Goal: Task Accomplishment & Management: Use online tool/utility

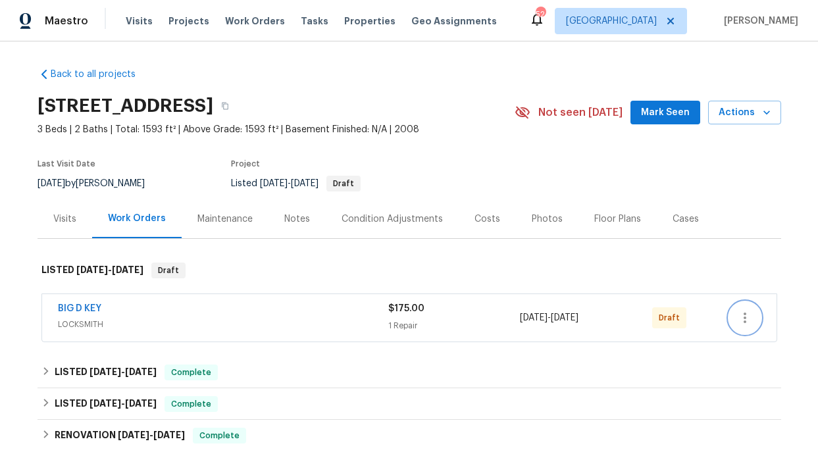
click at [737, 313] on icon "button" at bounding box center [745, 318] width 16 height 16
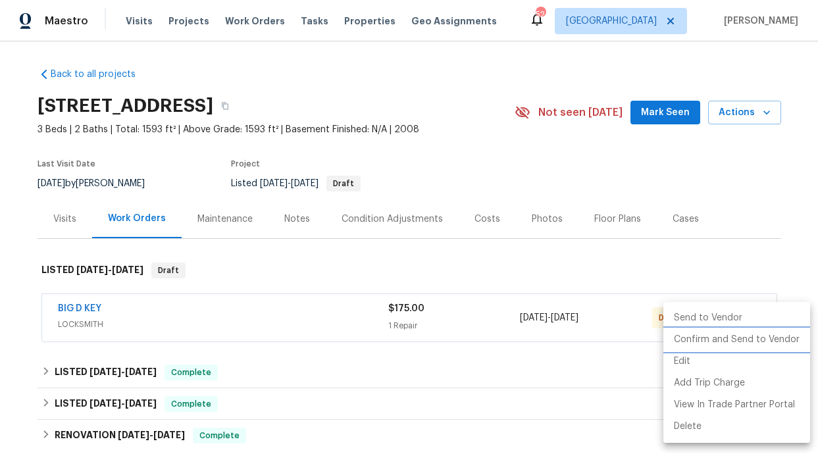
click at [728, 341] on li "Confirm and Send to Vendor" at bounding box center [737, 340] width 147 height 22
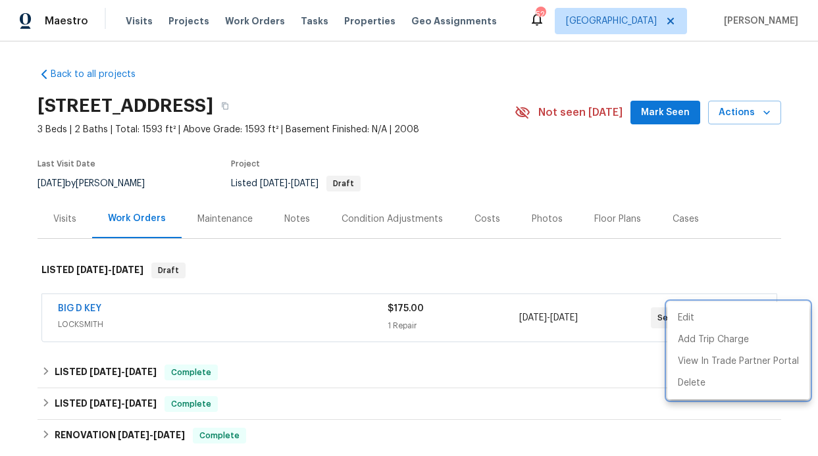
click at [66, 307] on div at bounding box center [409, 228] width 818 height 456
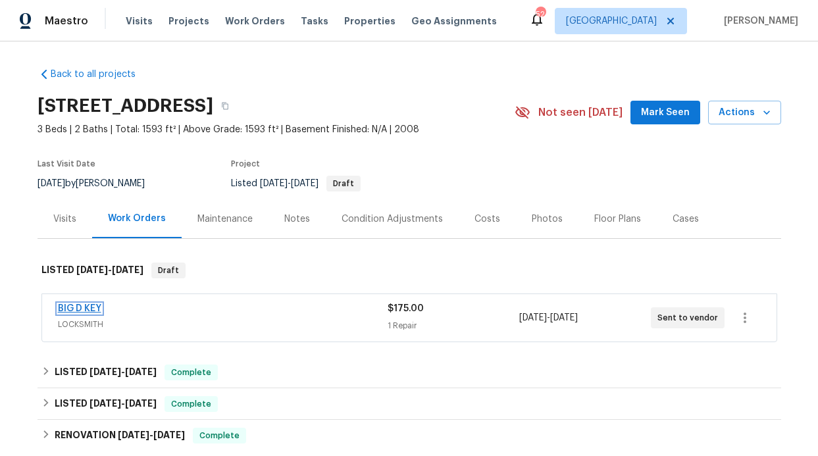
click at [65, 308] on link "BIG D KEY" at bounding box center [79, 308] width 43 height 9
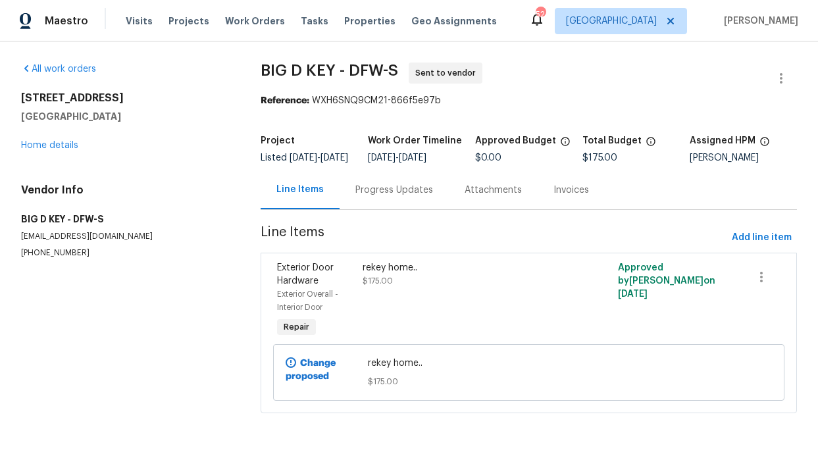
drag, startPoint x: 432, startPoint y: 217, endPoint x: 421, endPoint y: 214, distance: 11.0
click at [432, 209] on div "Progress Updates" at bounding box center [394, 190] width 109 height 39
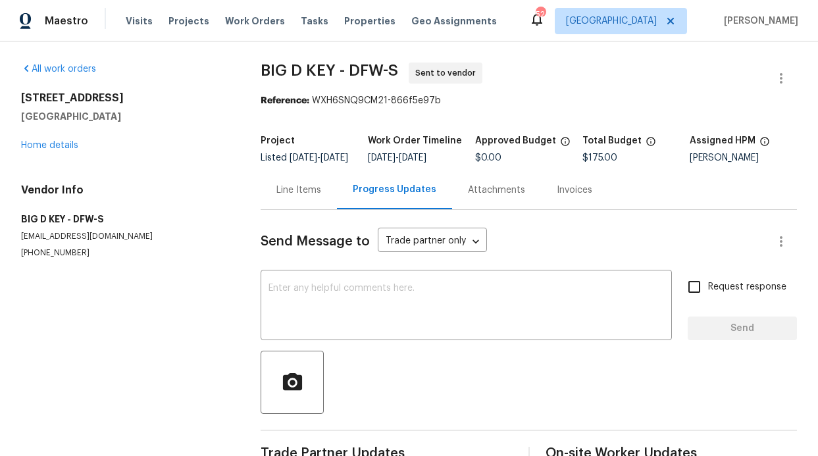
click at [681, 294] on input "Request response" at bounding box center [695, 287] width 28 height 28
checkbox input "true"
click at [594, 310] on textarea at bounding box center [467, 307] width 396 height 46
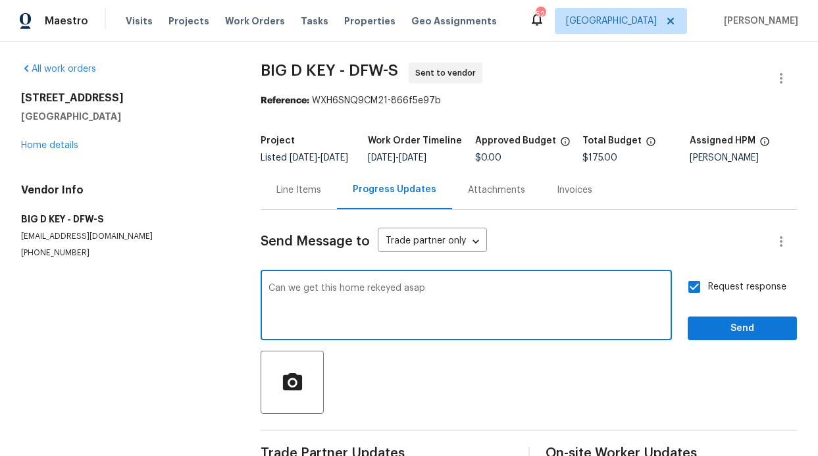
type textarea "Can we get this home rekeyed asap"
click at [726, 337] on span "Send" at bounding box center [743, 329] width 88 height 16
